Goal: Task Accomplishment & Management: Manage account settings

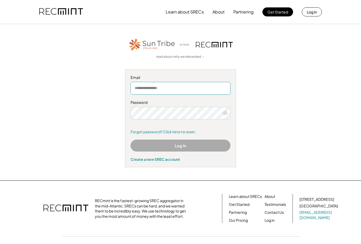
type input "**********"
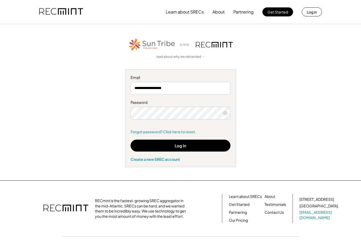
click at [183, 146] on button "Log In" at bounding box center [181, 145] width 100 height 12
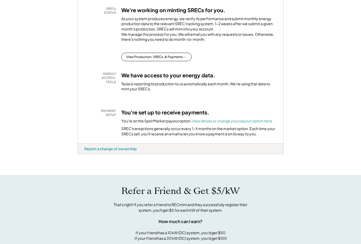
scroll to position [106, 0]
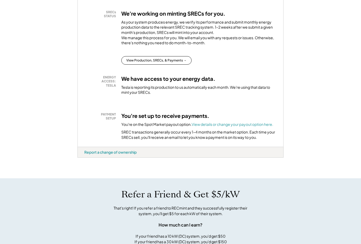
click at [229, 126] on font "View details or change your payout option here." at bounding box center [233, 124] width 82 height 5
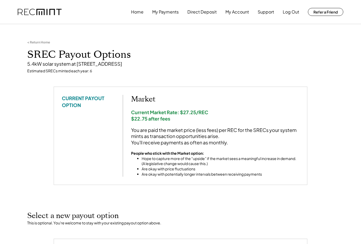
click at [207, 11] on button "Direct Deposit" at bounding box center [202, 12] width 29 height 11
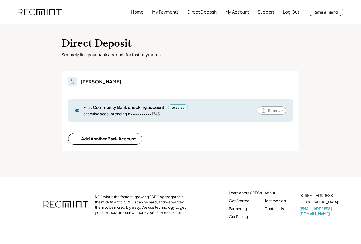
click at [139, 15] on button "Home" at bounding box center [137, 12] width 12 height 11
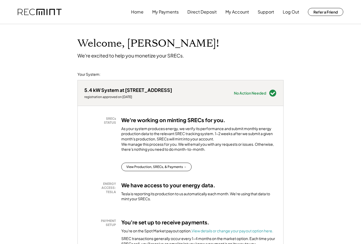
click at [175, 171] on button "View Production, SRECs, & Payments →" at bounding box center [156, 166] width 70 height 8
